Goal: Download file/media

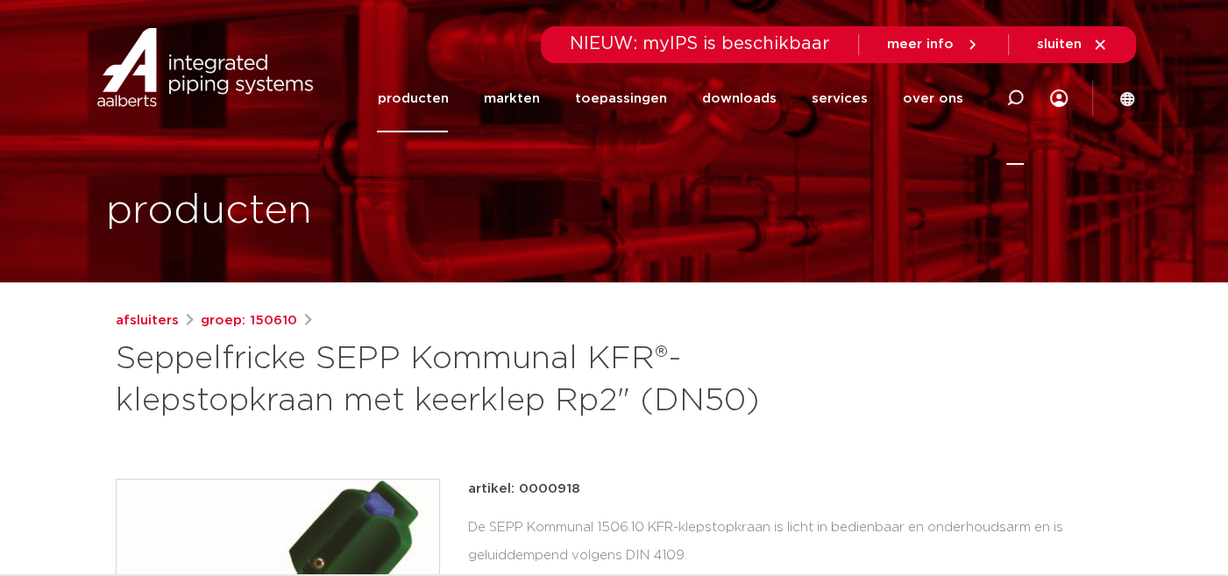
click at [1021, 96] on icon at bounding box center [1015, 98] width 18 height 18
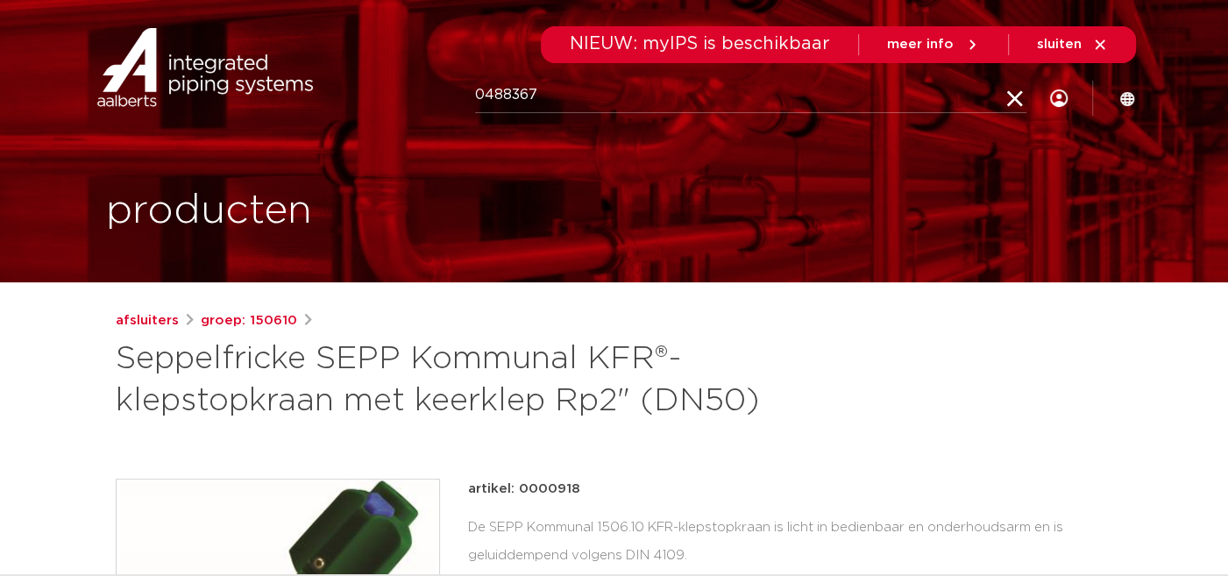
type input "0488367"
click button "Zoeken" at bounding box center [0, 0] width 0 height 0
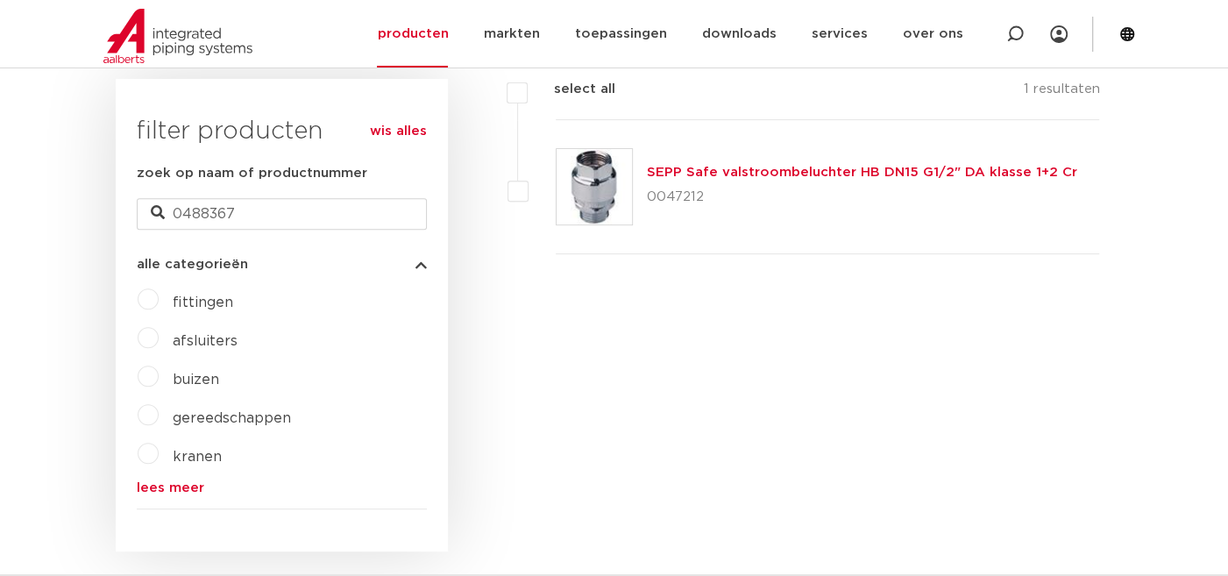
click at [601, 199] on img at bounding box center [593, 186] width 75 height 75
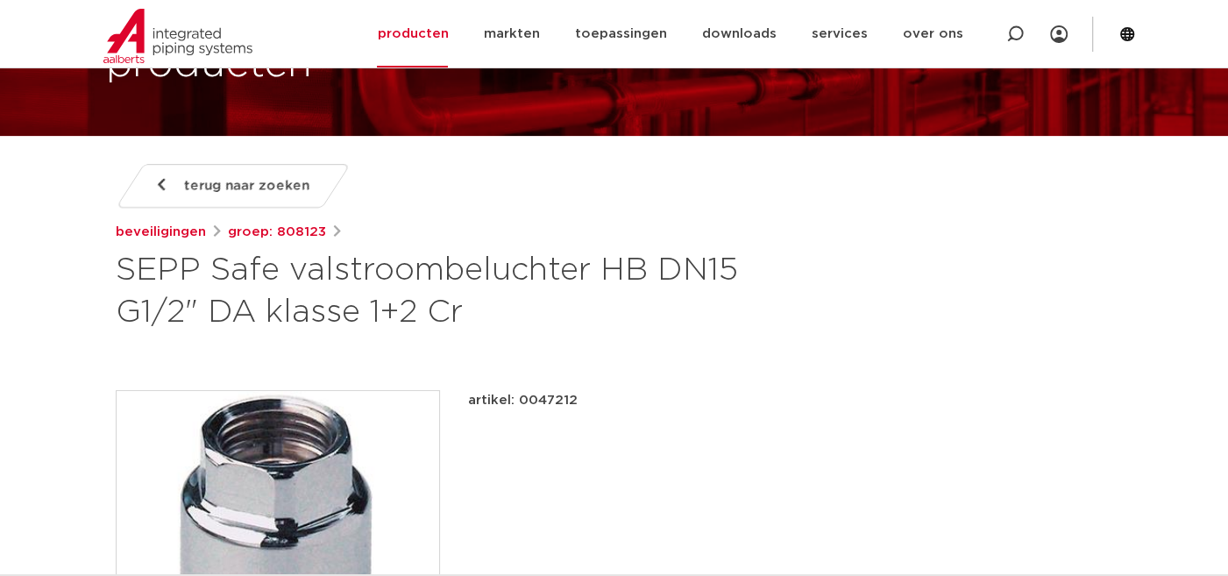
scroll to position [175, 0]
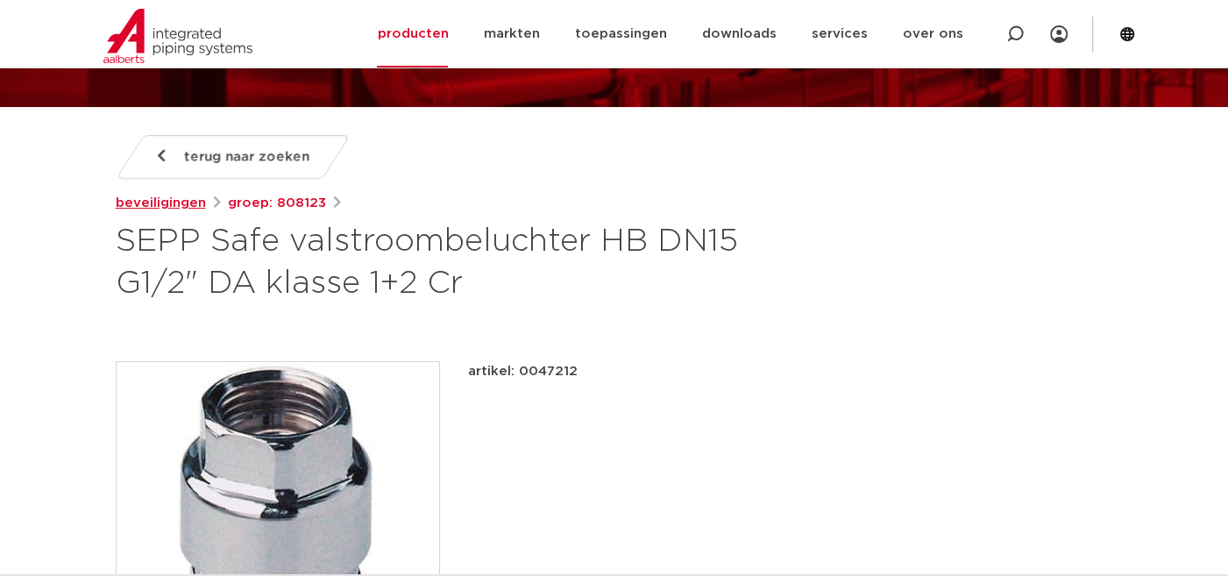
click at [181, 201] on link "beveiligingen" at bounding box center [161, 203] width 90 height 21
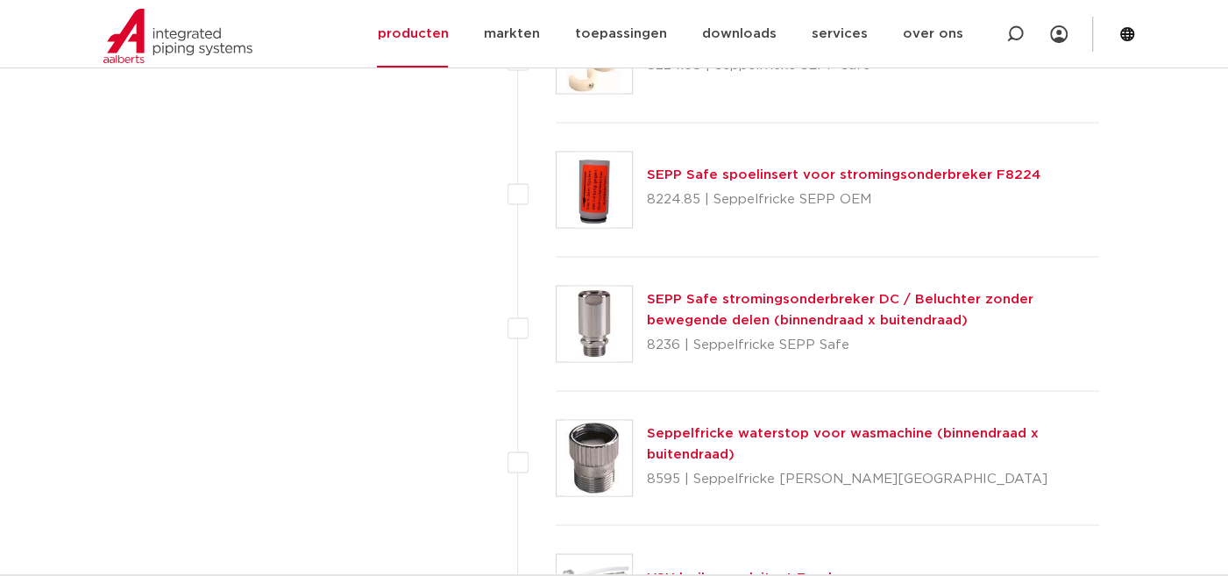
scroll to position [6835, 0]
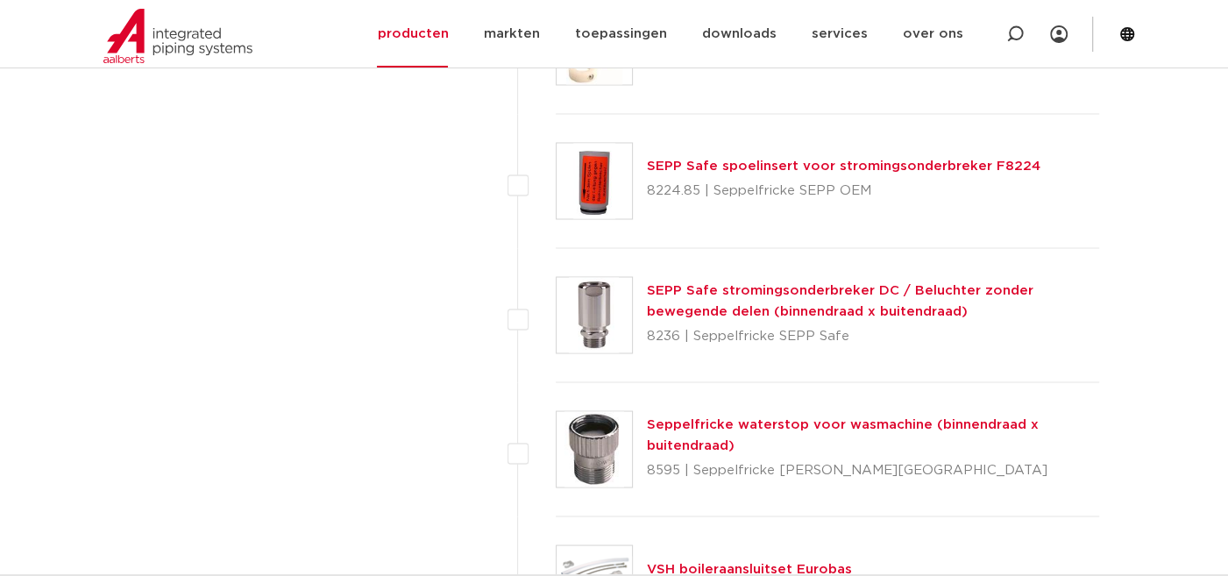
click at [789, 283] on link "SEPP Safe stromingsonderbreker DC / Beluchter zonder bewegende delen (binnendra…" at bounding box center [840, 300] width 386 height 34
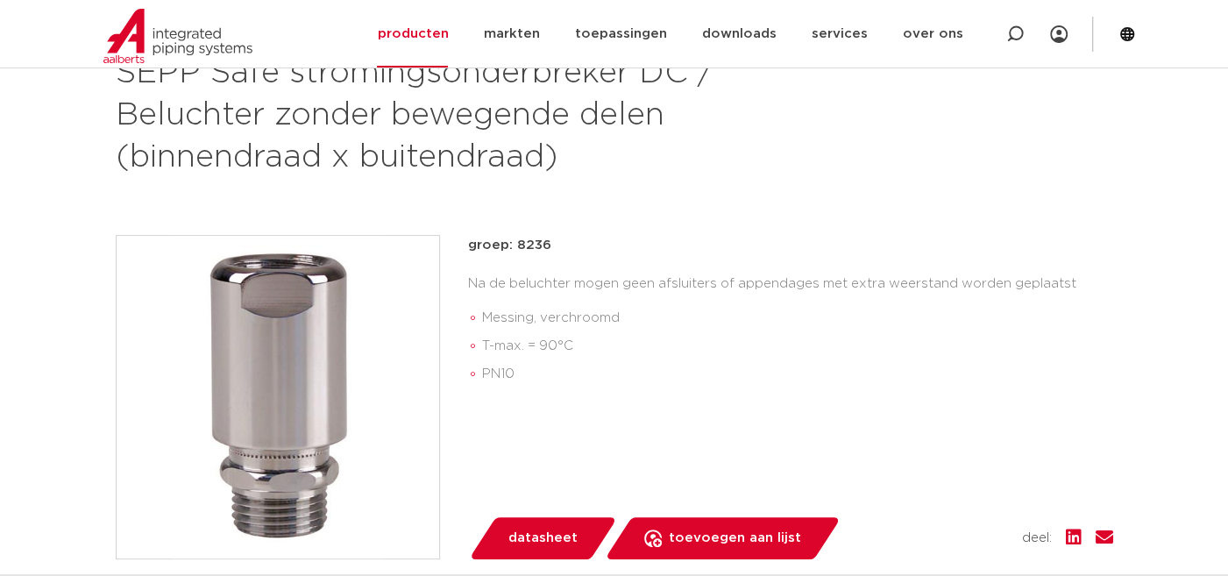
scroll to position [526, 0]
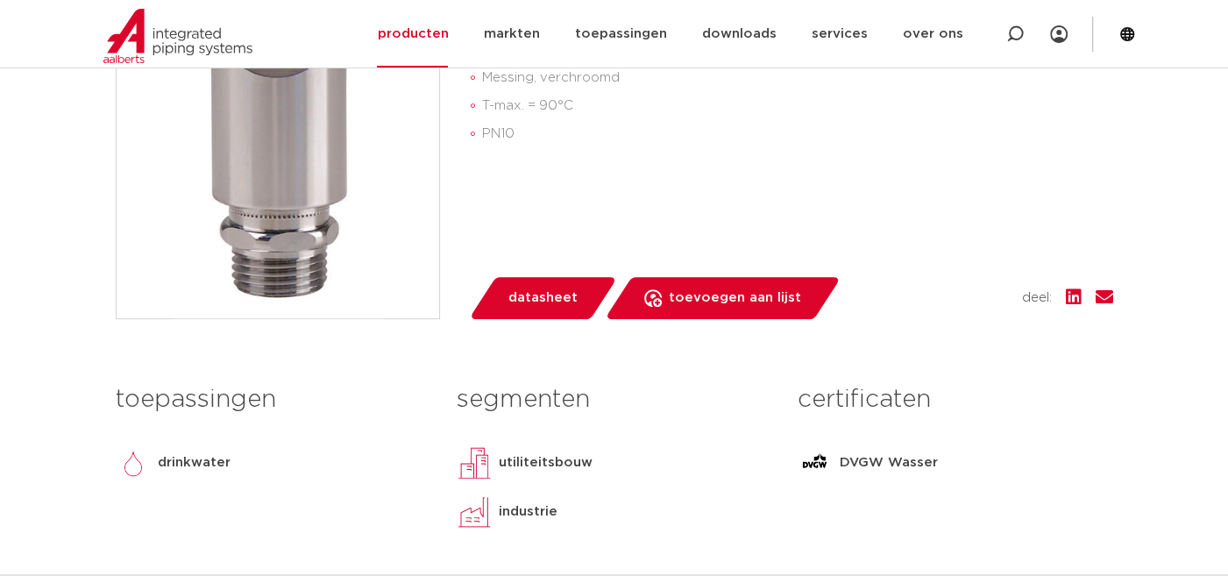
click at [174, 463] on p "drinkwater" at bounding box center [194, 462] width 73 height 21
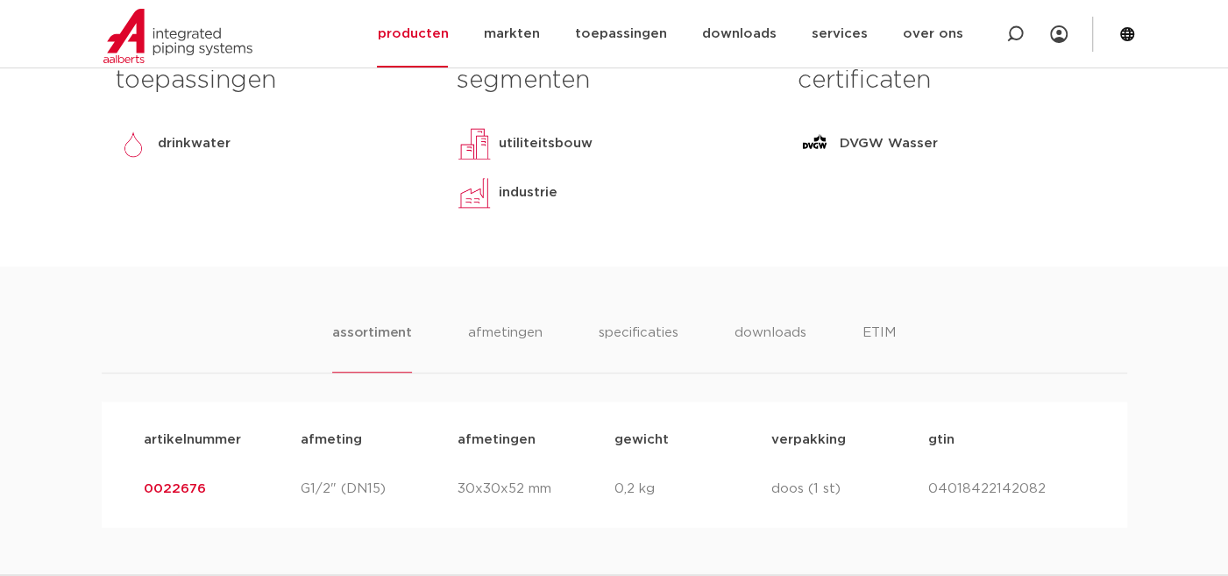
scroll to position [876, 0]
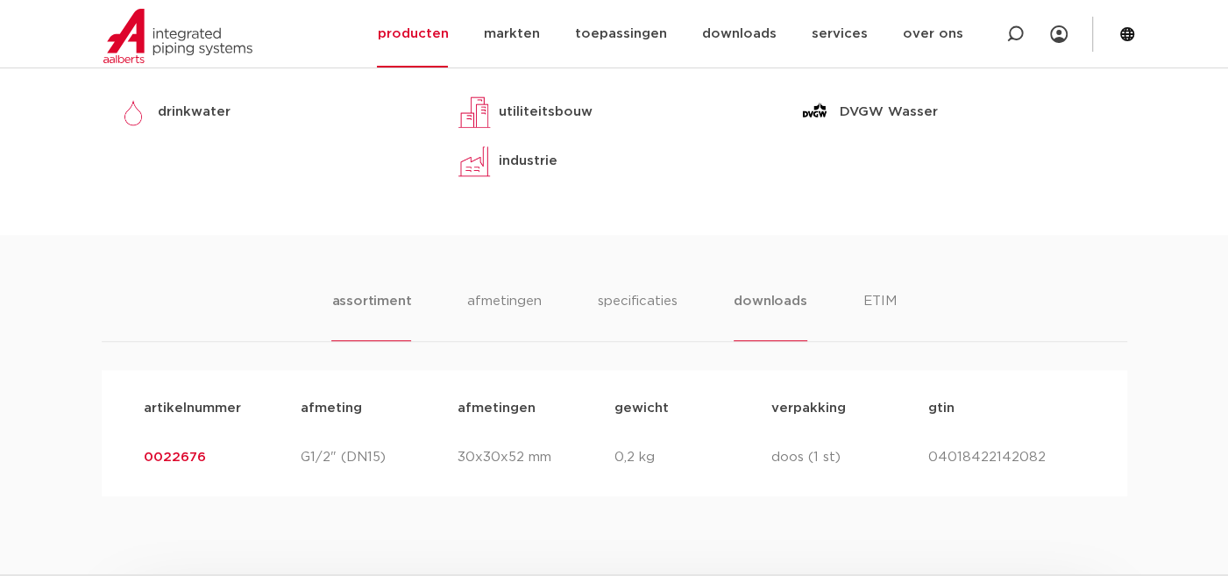
click at [778, 300] on li "downloads" at bounding box center [769, 316] width 73 height 50
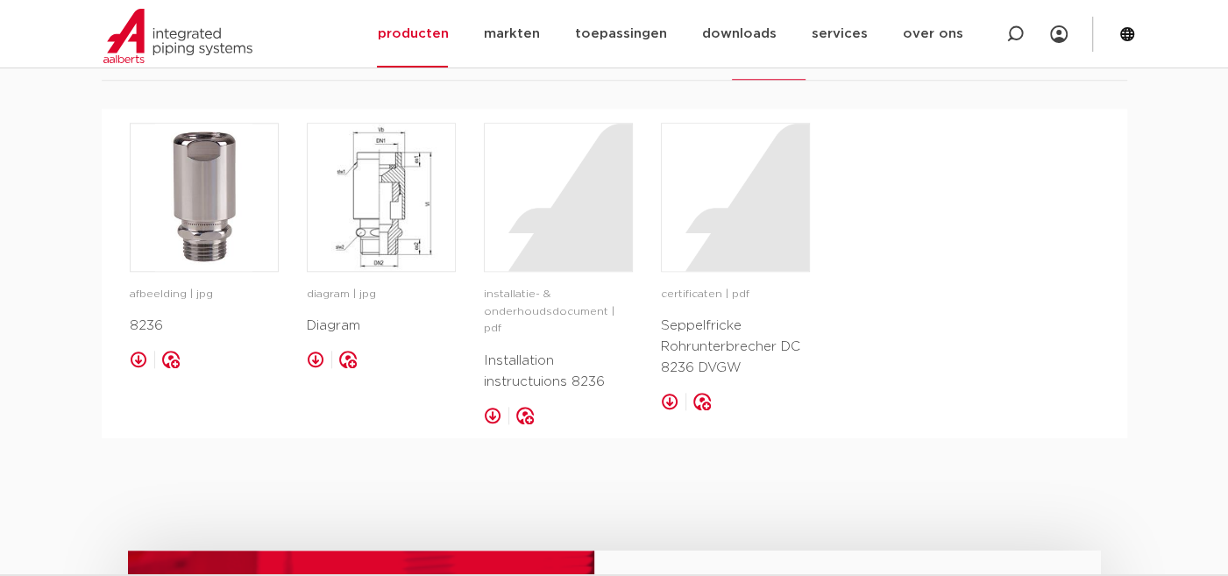
scroll to position [1139, 0]
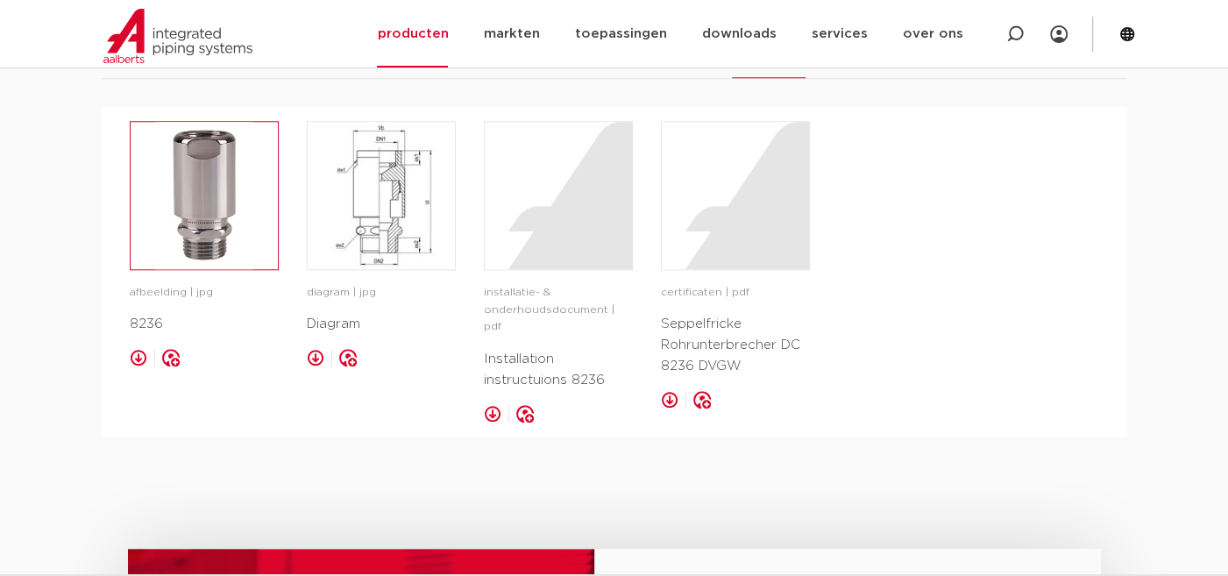
click at [204, 250] on img at bounding box center [204, 195] width 147 height 147
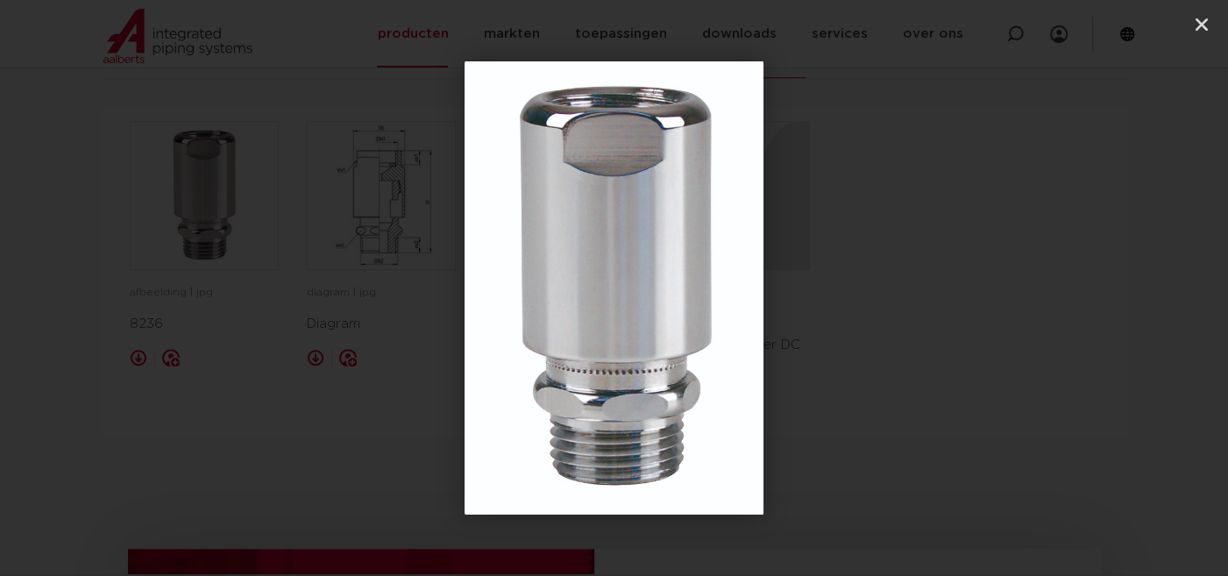
click at [828, 156] on div "1 / 1" at bounding box center [613, 287] width 1105 height 453
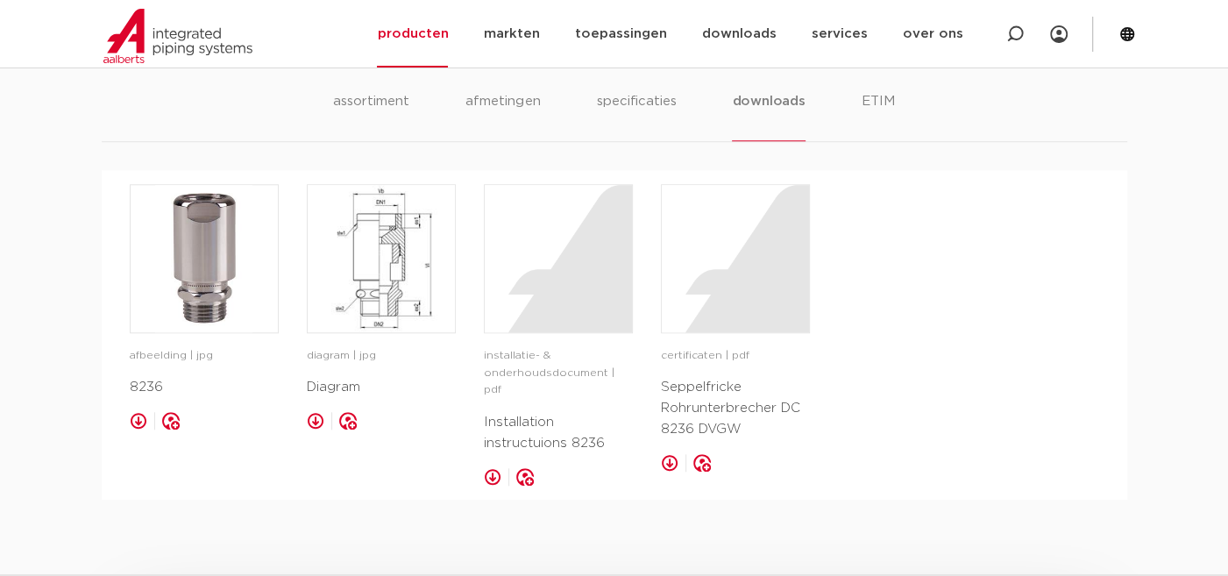
scroll to position [1051, 0]
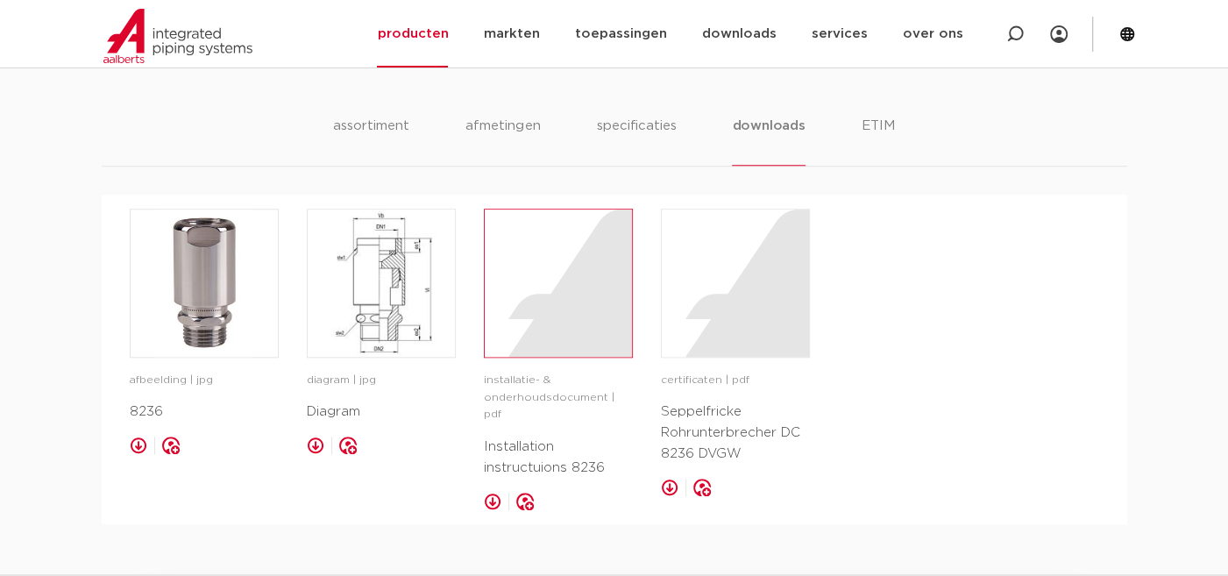
click at [523, 342] on div at bounding box center [558, 282] width 147 height 147
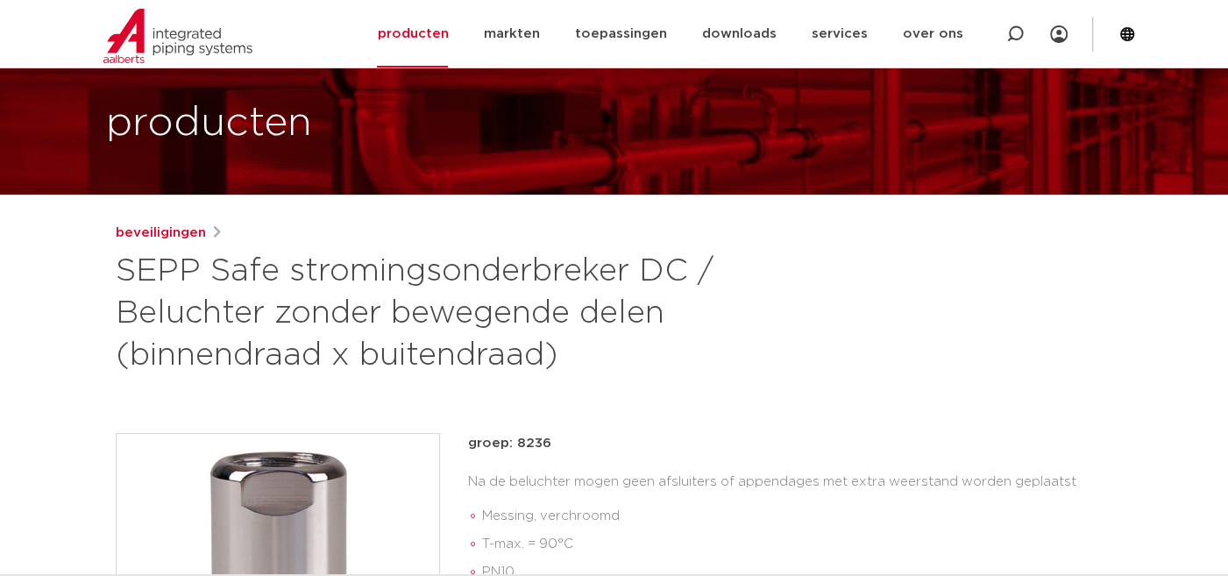
scroll to position [175, 0]
